Goal: Task Accomplishment & Management: Complete application form

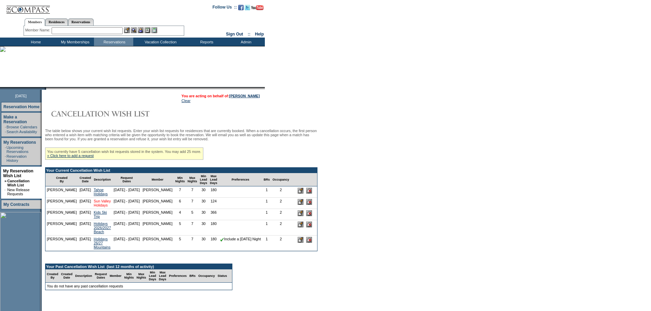
click at [94, 207] on link "Sun Valley Holidays" at bounding box center [102, 203] width 17 height 8
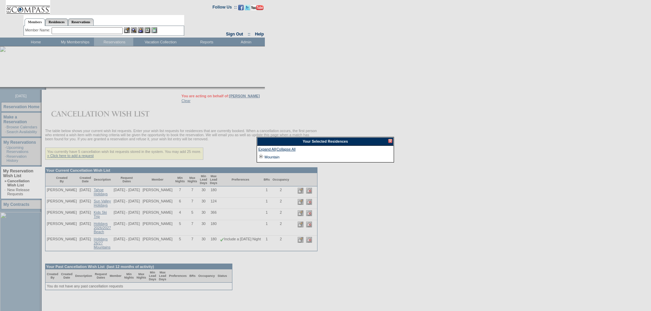
click at [391, 140] on div at bounding box center [390, 141] width 4 height 4
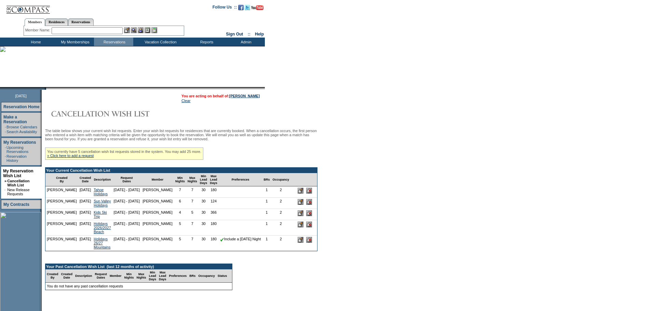
click at [300, 205] on input "image" at bounding box center [301, 202] width 6 height 6
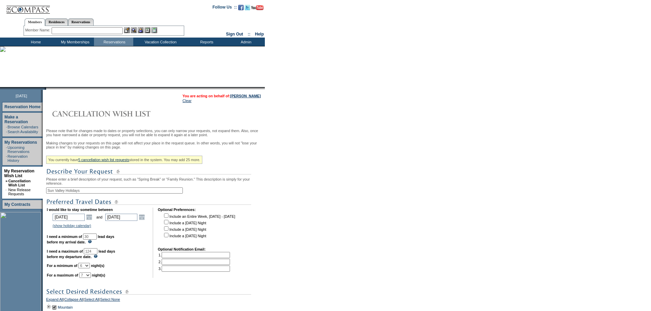
click at [90, 269] on select "1 2 3 4 5 6 7 8 9 10 11 12 13 14" at bounding box center [84, 265] width 12 height 5
select select "3"
click at [87, 269] on select "1 2 3 4 5 6 7 8 9 10 11 12 13 14" at bounding box center [84, 265] width 12 height 5
click at [91, 278] on select "1 2 3 4 5 6 7 8 9 10 11 12 13 14" at bounding box center [85, 275] width 12 height 5
select select "3"
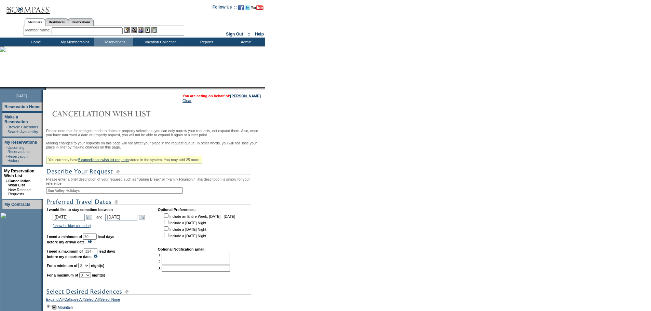
click at [88, 278] on select "1 2 3 4 5 6 7 8 9 10 11 12 13 14" at bounding box center [85, 275] width 12 height 5
click at [91, 221] on link "Open the calendar popup." at bounding box center [89, 218] width 8 height 8
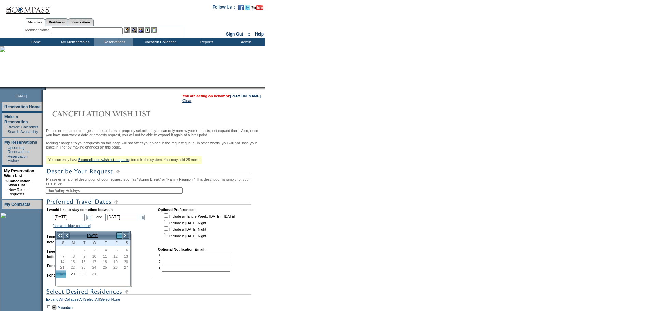
click at [118, 235] on link ">" at bounding box center [119, 235] width 7 height 7
click at [65, 236] on link "<" at bounding box center [66, 235] width 7 height 7
click at [80, 276] on link "30" at bounding box center [82, 275] width 10 height 8
type input "2025-12-30"
type input "12/30/2025"
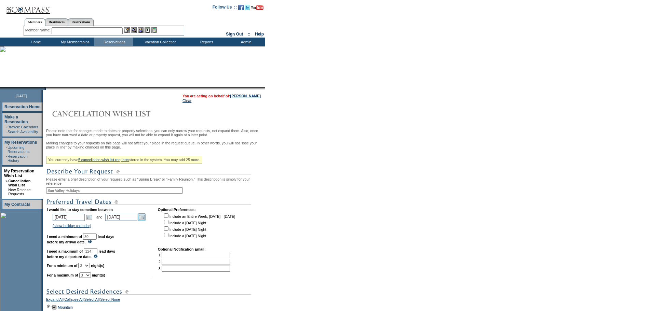
click at [146, 221] on link "Open the calendar popup." at bounding box center [142, 218] width 8 height 8
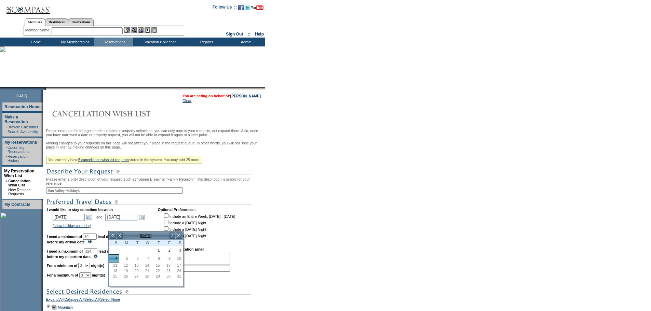
click at [168, 249] on link "2" at bounding box center [167, 251] width 10 height 8
type input "2026-01-02"
type input "1/2/2026"
type input "122"
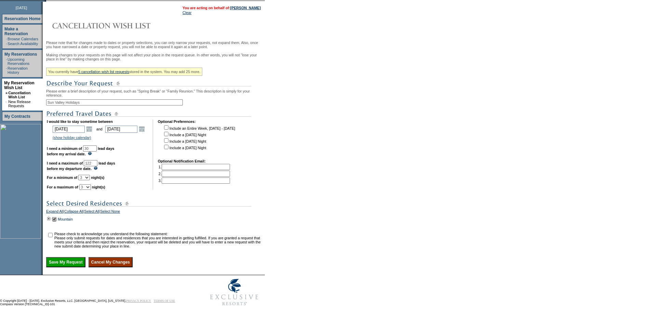
scroll to position [103, 0]
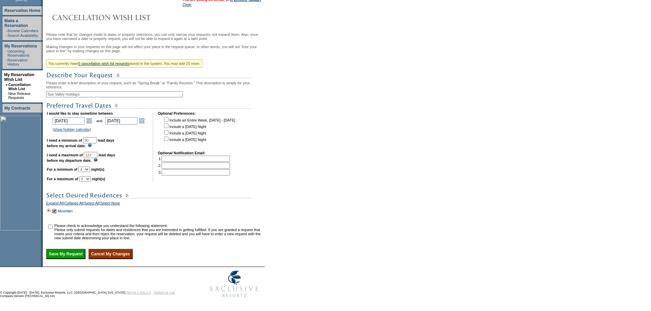
click at [52, 229] on input "checkbox" at bounding box center [50, 227] width 4 height 4
checkbox input "true"
click at [67, 259] on input "Save My Request" at bounding box center [65, 254] width 39 height 10
